Goal: Transaction & Acquisition: Purchase product/service

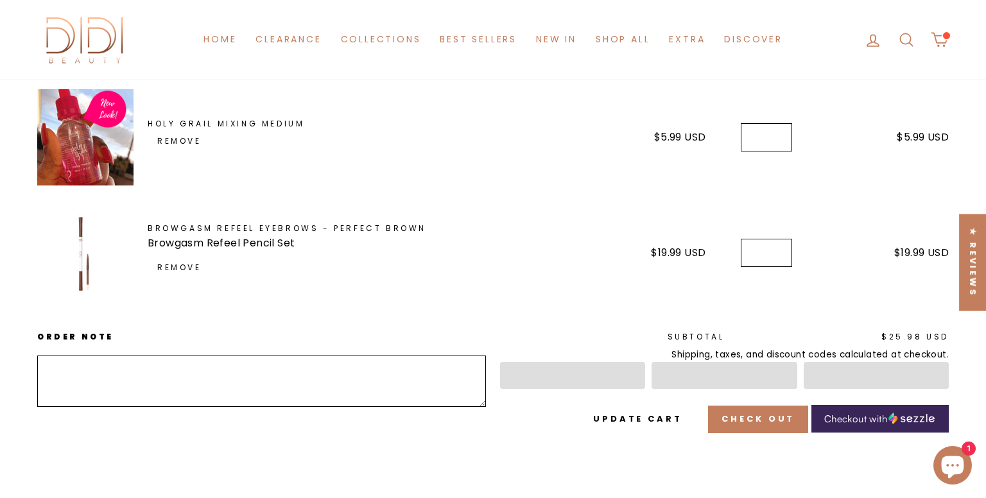
scroll to position [207, 0]
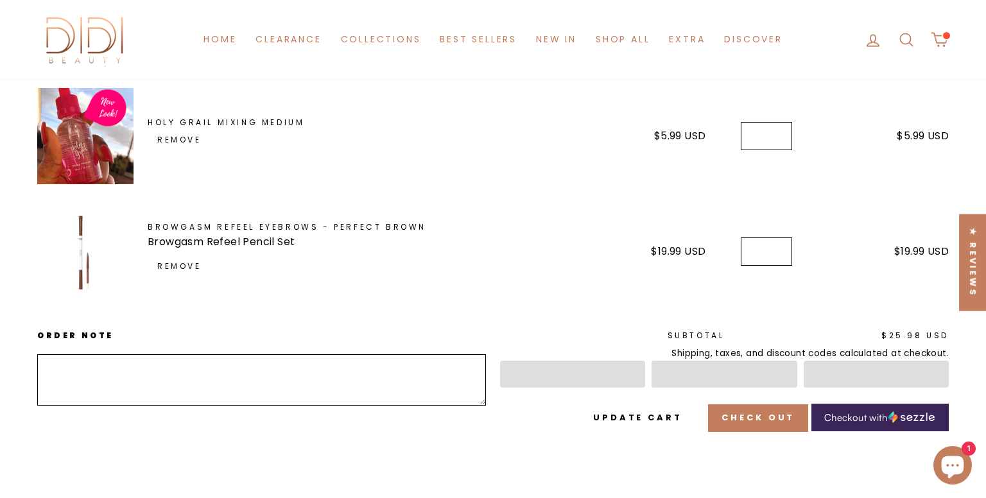
click at [780, 247] on input "*" at bounding box center [766, 251] width 51 height 28
click at [780, 255] on input "*" at bounding box center [766, 251] width 51 height 28
type input "*"
click at [780, 255] on input "*" at bounding box center [766, 251] width 51 height 28
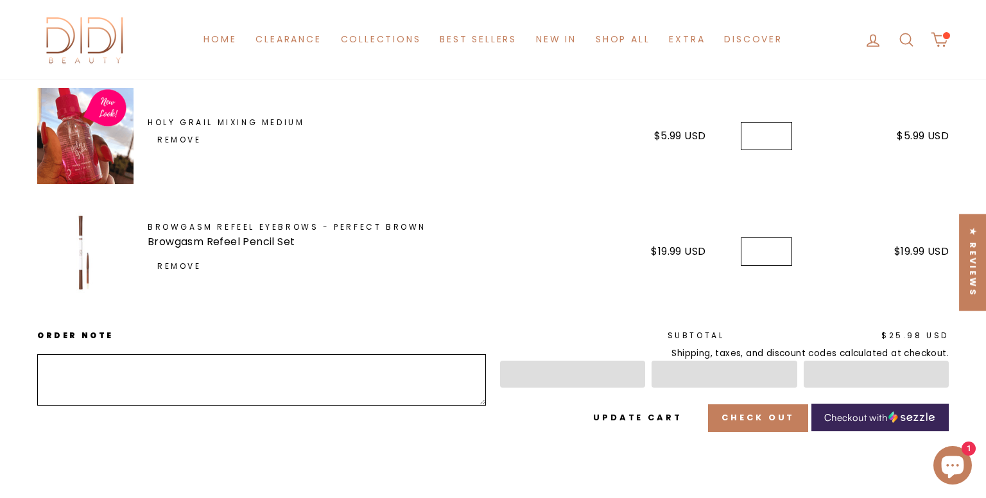
click at [780, 255] on input "*" at bounding box center [766, 251] width 51 height 28
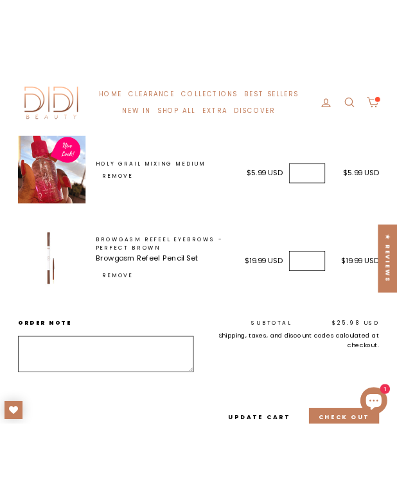
scroll to position [183, 0]
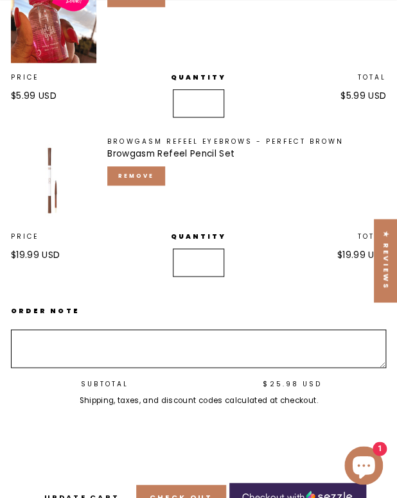
scroll to position [183, 0]
